Goal: Information Seeking & Learning: Learn about a topic

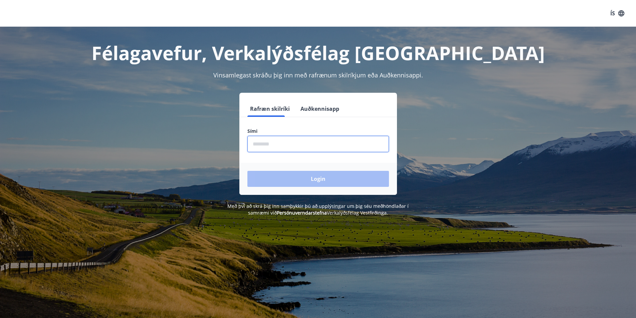
click at [291, 140] on input "phone" at bounding box center [317, 144] width 141 height 16
type input "********"
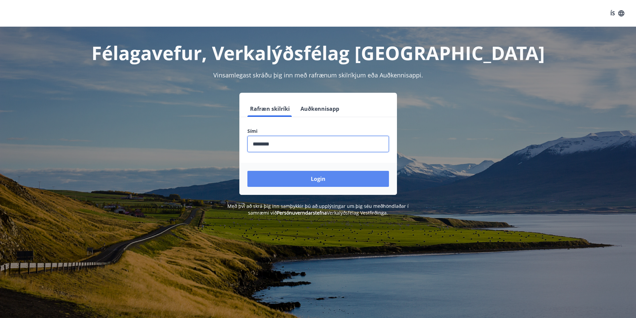
click at [298, 182] on button "Login" at bounding box center [317, 179] width 141 height 16
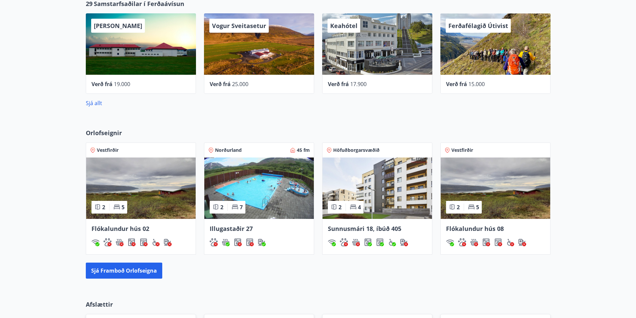
scroll to position [334, 0]
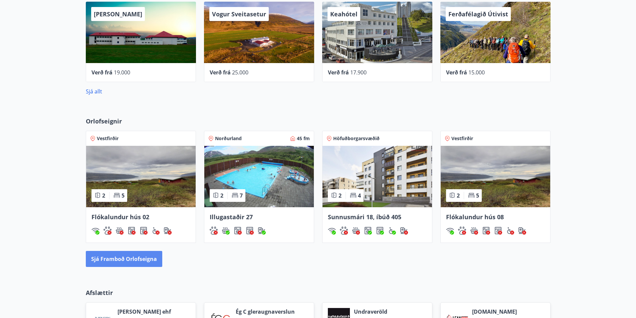
click at [138, 255] on button "Sjá framboð orlofseigna" at bounding box center [124, 259] width 76 height 16
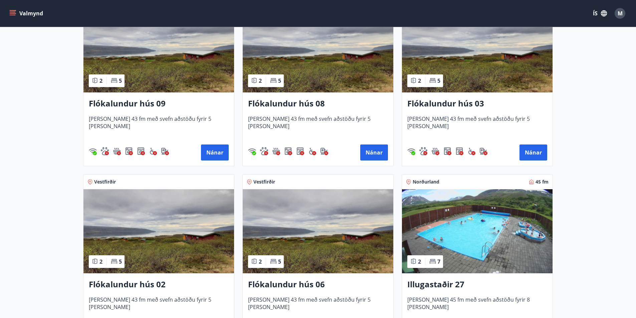
scroll to position [1068, 0]
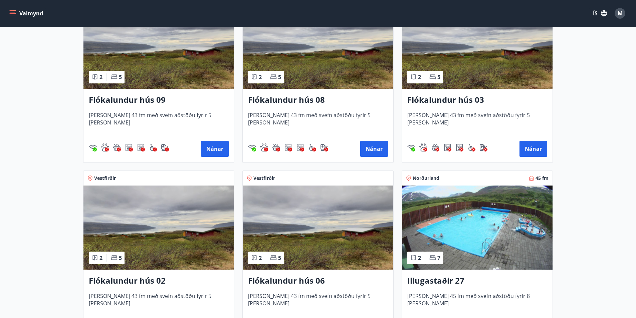
click at [467, 63] on img at bounding box center [477, 47] width 151 height 84
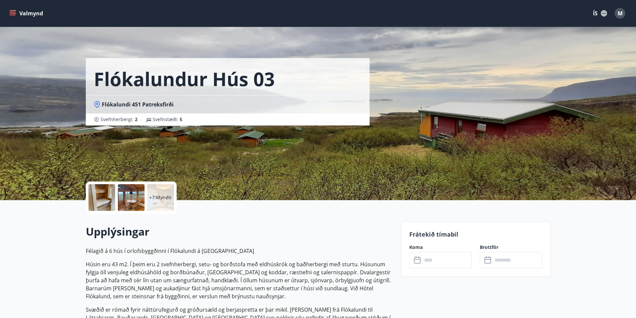
click at [106, 198] on div at bounding box center [101, 197] width 27 height 27
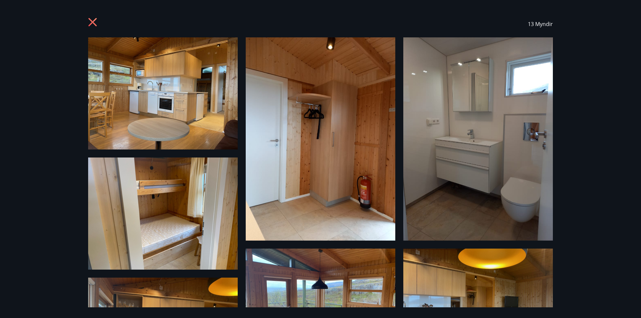
click at [93, 24] on icon at bounding box center [93, 23] width 11 height 11
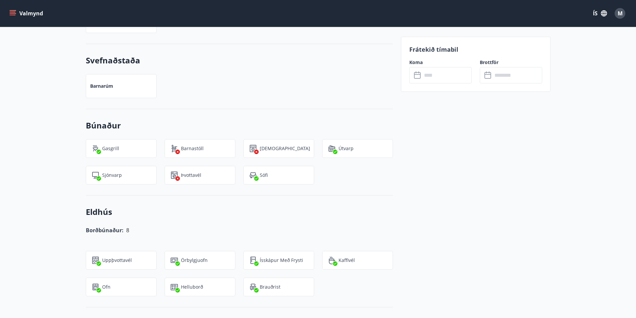
scroll to position [400, 0]
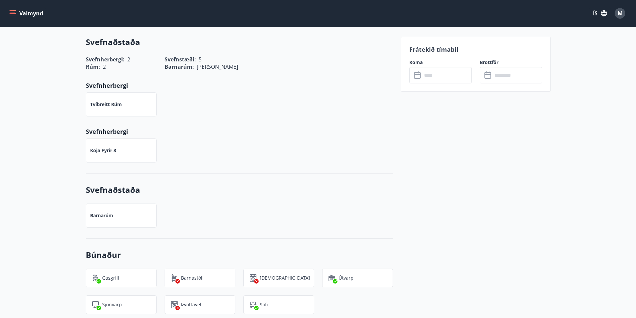
click at [14, 10] on button "Valmynd" at bounding box center [27, 13] width 38 height 12
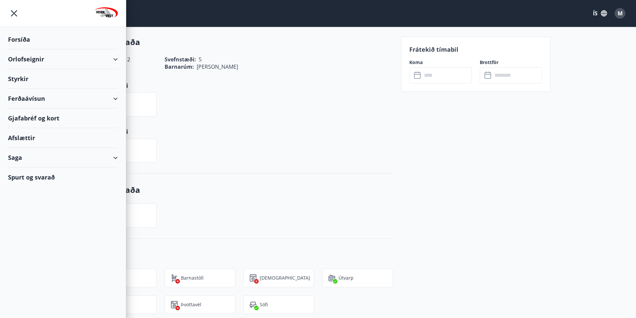
click at [25, 49] on div "Styrkir" at bounding box center [63, 40] width 110 height 20
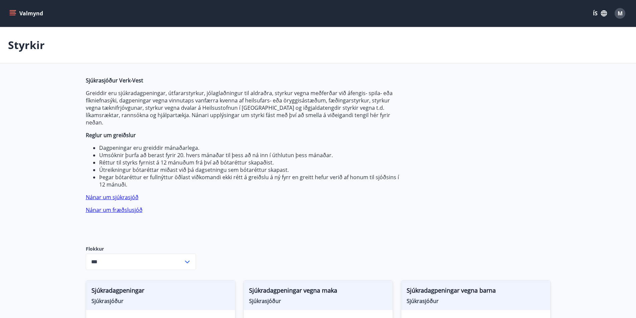
type input "***"
click at [10, 8] on button "Valmynd" at bounding box center [27, 13] width 38 height 12
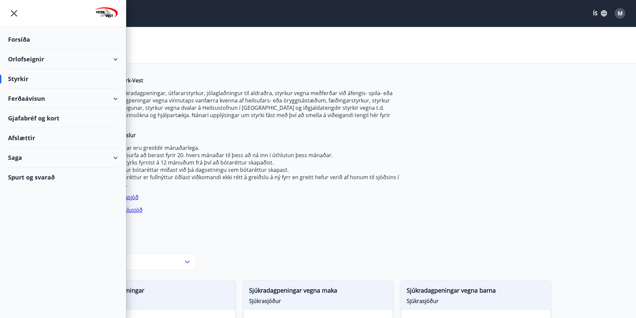
click at [30, 98] on div "Ferðaávísun" at bounding box center [63, 99] width 110 height 20
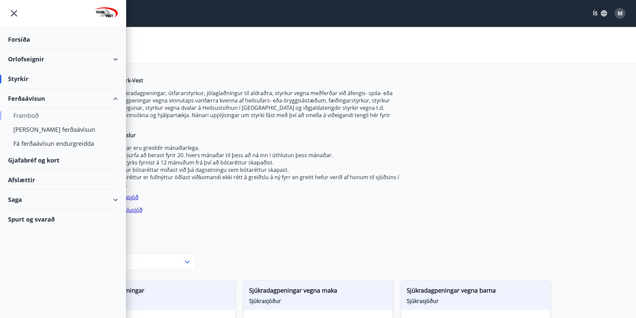
click at [29, 114] on div "Framboð" at bounding box center [62, 115] width 99 height 14
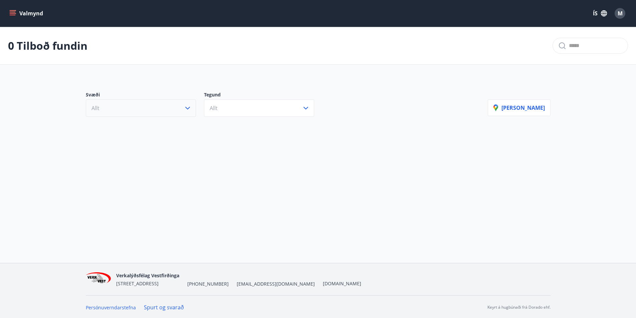
click at [100, 108] on button "Allt" at bounding box center [141, 107] width 110 height 17
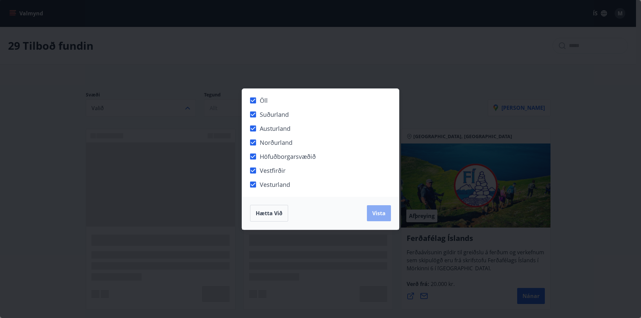
click at [374, 213] on span "Vista" at bounding box center [378, 213] width 13 height 7
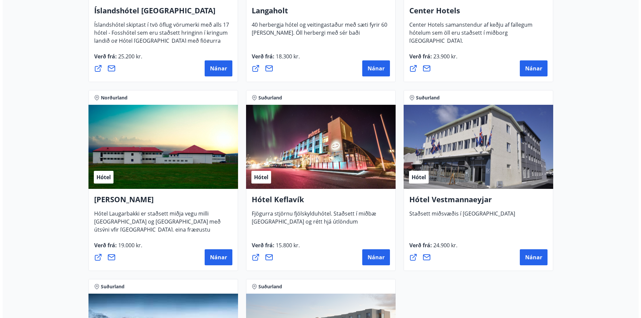
scroll to position [1602, 0]
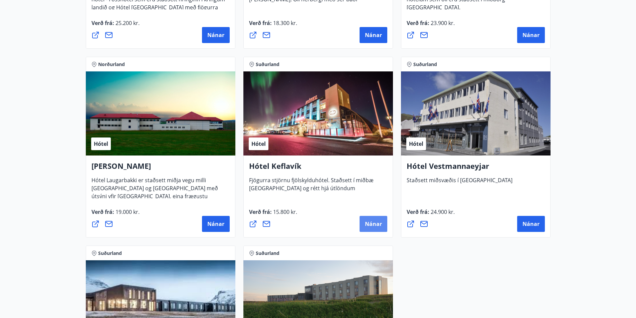
click at [371, 224] on span "Nánar" at bounding box center [373, 223] width 17 height 7
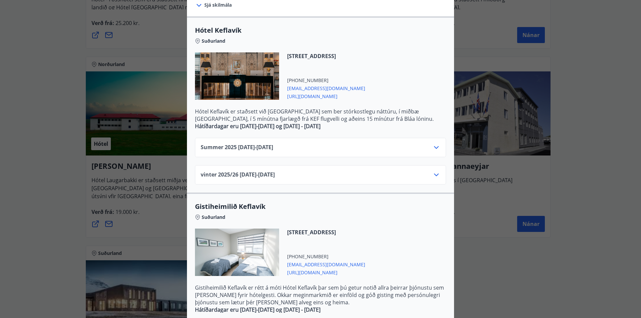
scroll to position [133, 0]
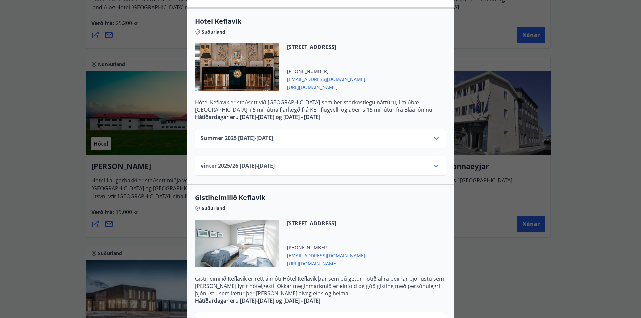
click at [436, 139] on icon at bounding box center [436, 138] width 8 height 8
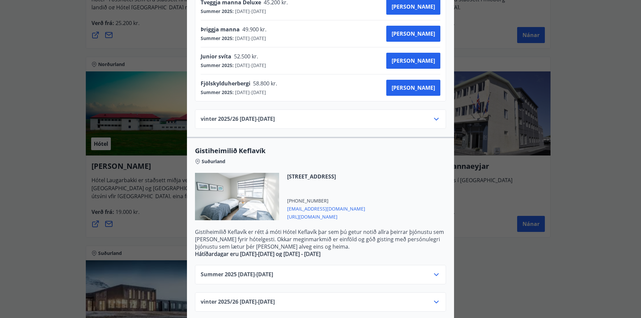
scroll to position [349, 0]
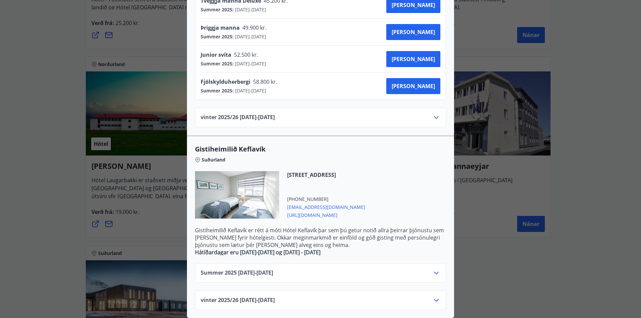
click at [435, 269] on icon at bounding box center [436, 273] width 8 height 8
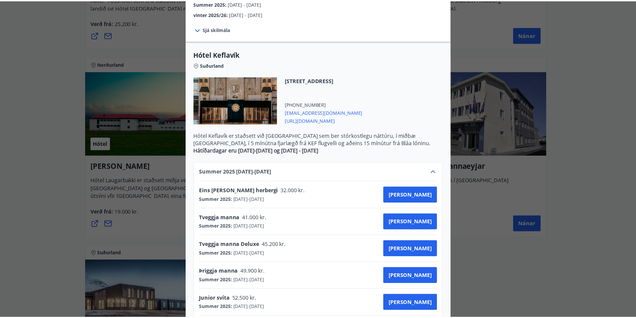
scroll to position [0, 0]
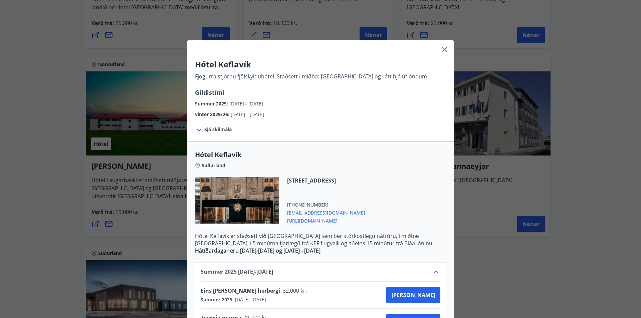
click at [443, 50] on icon at bounding box center [444, 49] width 5 height 5
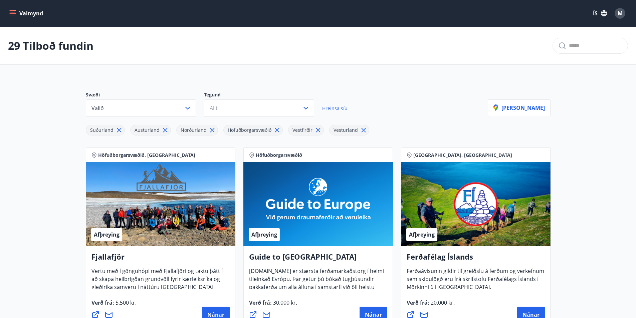
click at [8, 11] on button "Valmynd" at bounding box center [27, 13] width 38 height 12
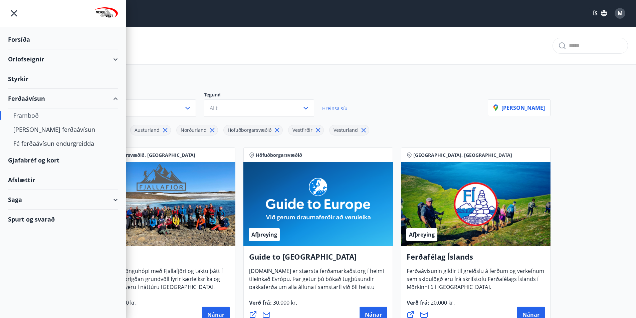
click at [34, 161] on div "Gjafabréf og kort" at bounding box center [63, 161] width 110 height 20
click at [12, 12] on icon "menu" at bounding box center [14, 13] width 12 height 12
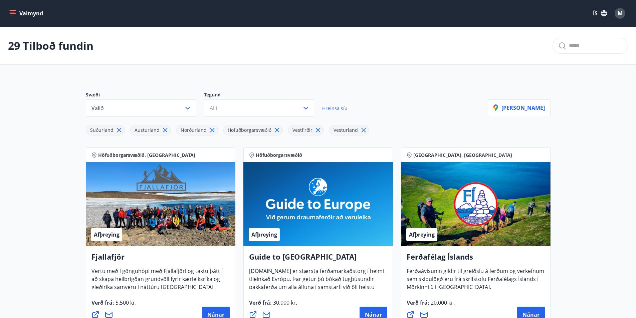
click at [13, 9] on button "Valmynd" at bounding box center [27, 13] width 38 height 12
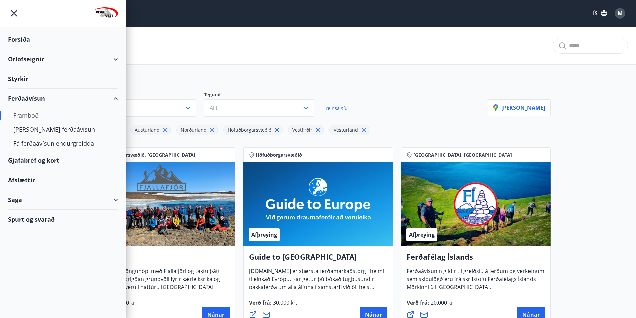
click at [520, 10] on div "Valmynd ÍS M" at bounding box center [318, 13] width 620 height 16
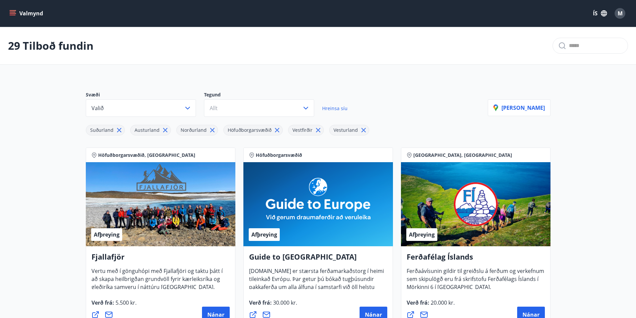
click at [622, 10] on span "M" at bounding box center [619, 13] width 5 height 7
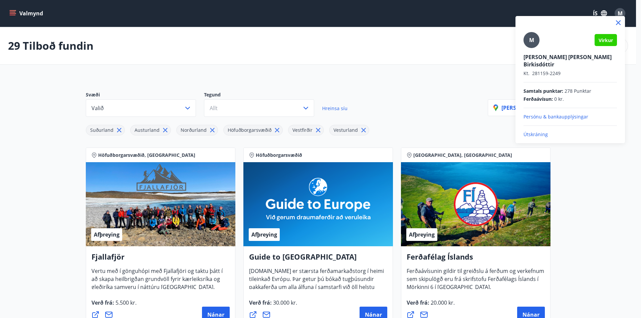
click at [570, 113] on p "Persónu & bankaupplýsingar" at bounding box center [569, 116] width 93 height 7
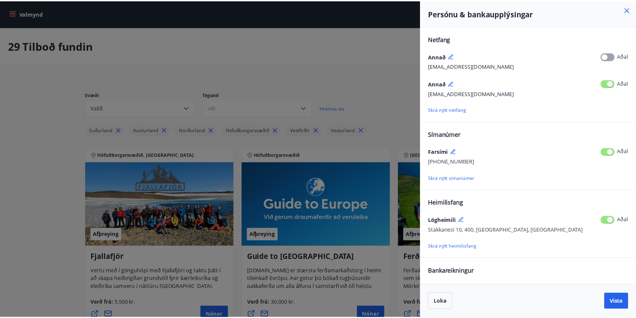
scroll to position [25, 0]
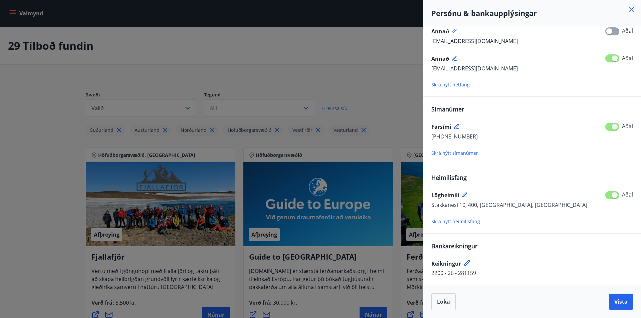
click at [630, 9] on icon at bounding box center [631, 9] width 8 height 8
